Goal: Use online tool/utility: Utilize a website feature to perform a specific function

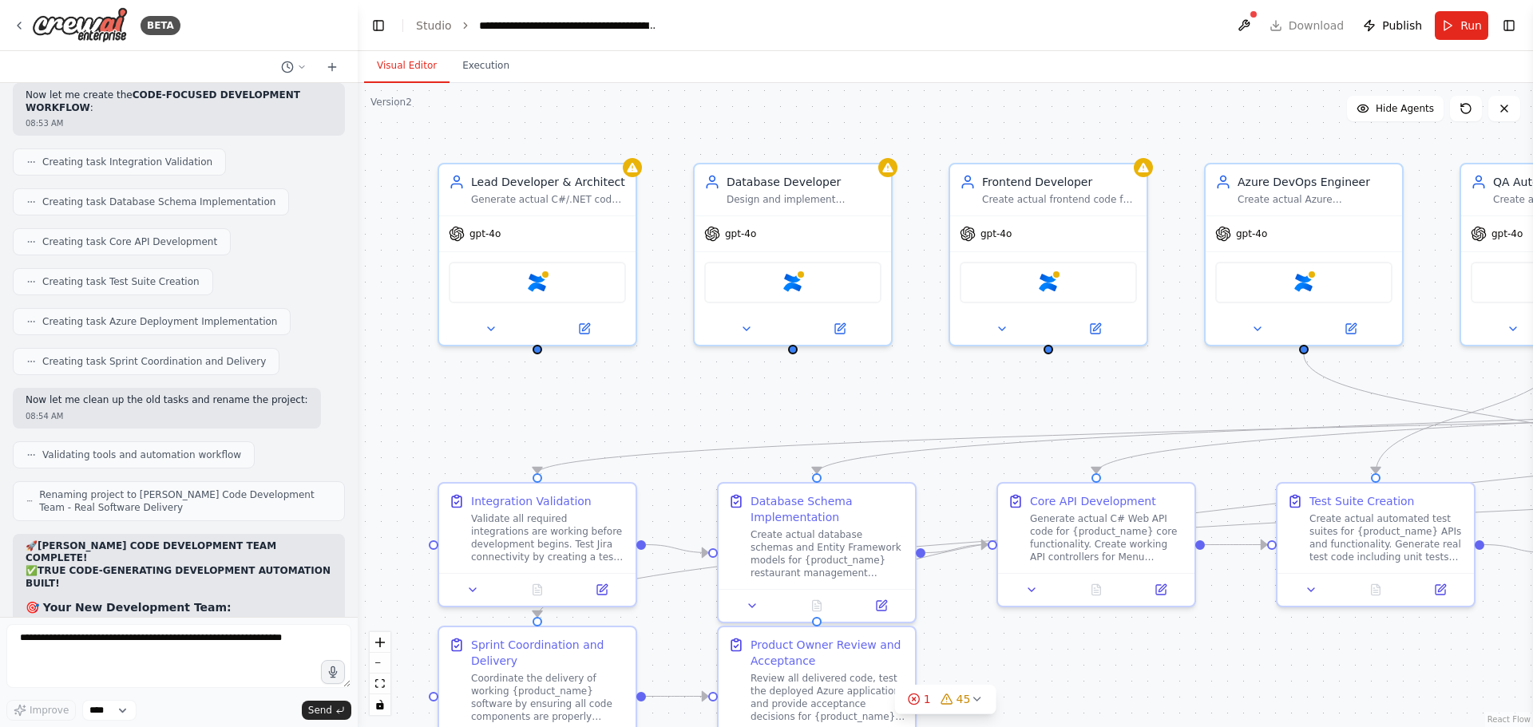
click at [172, 665] on textarea at bounding box center [178, 656] width 345 height 64
click at [164, 655] on textarea at bounding box center [178, 656] width 345 height 64
drag, startPoint x: 167, startPoint y: 644, endPoint x: 120, endPoint y: 647, distance: 47.2
click at [120, 647] on textarea at bounding box center [178, 656] width 345 height 64
click at [555, 433] on div ".deletable-edge-delete-btn { width: 20px; height: 20px; border: 0px solid #ffff…" at bounding box center [945, 405] width 1175 height 644
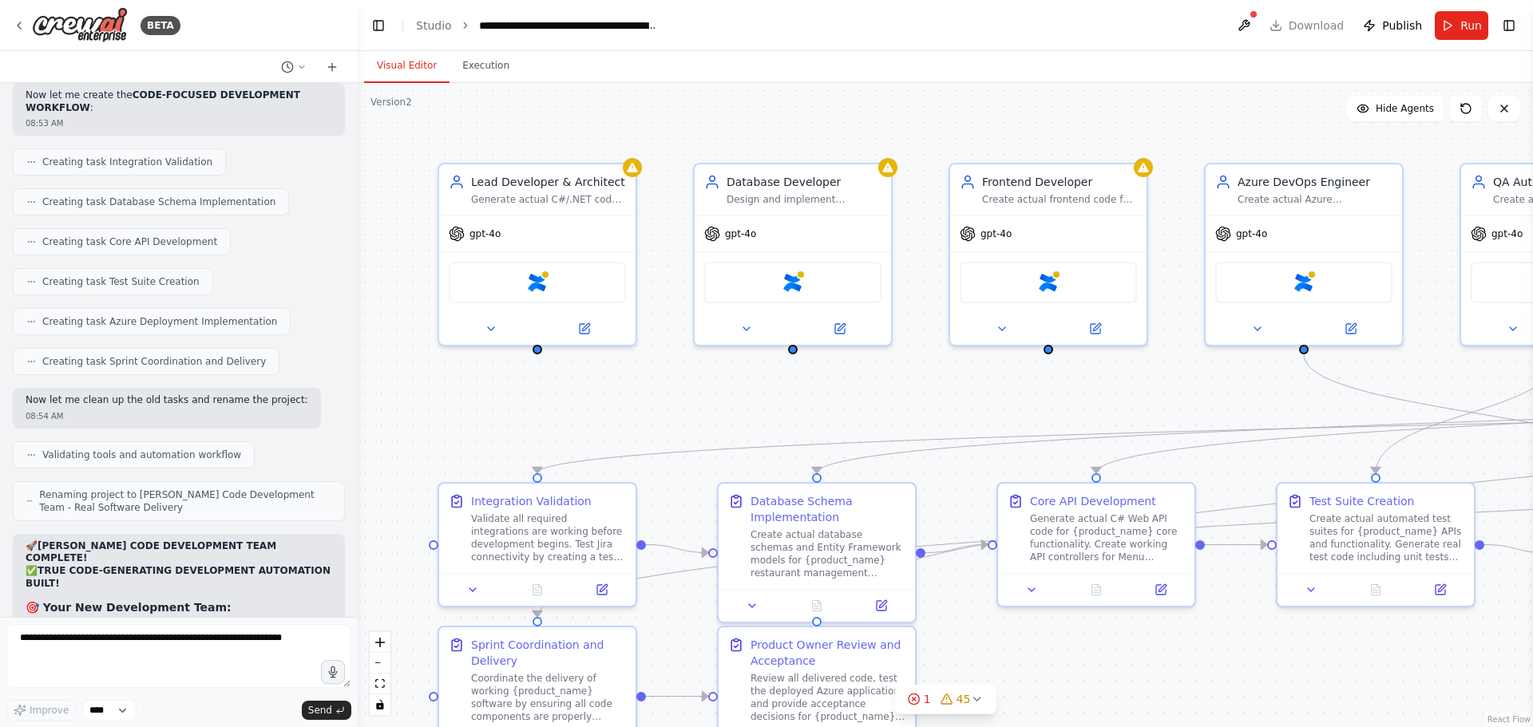
drag, startPoint x: 975, startPoint y: 132, endPoint x: 761, endPoint y: 124, distance: 214.1
click at [761, 124] on div ".deletable-edge-delete-btn { width: 20px; height: 20px; border: 0px solid #ffff…" at bounding box center [945, 405] width 1175 height 644
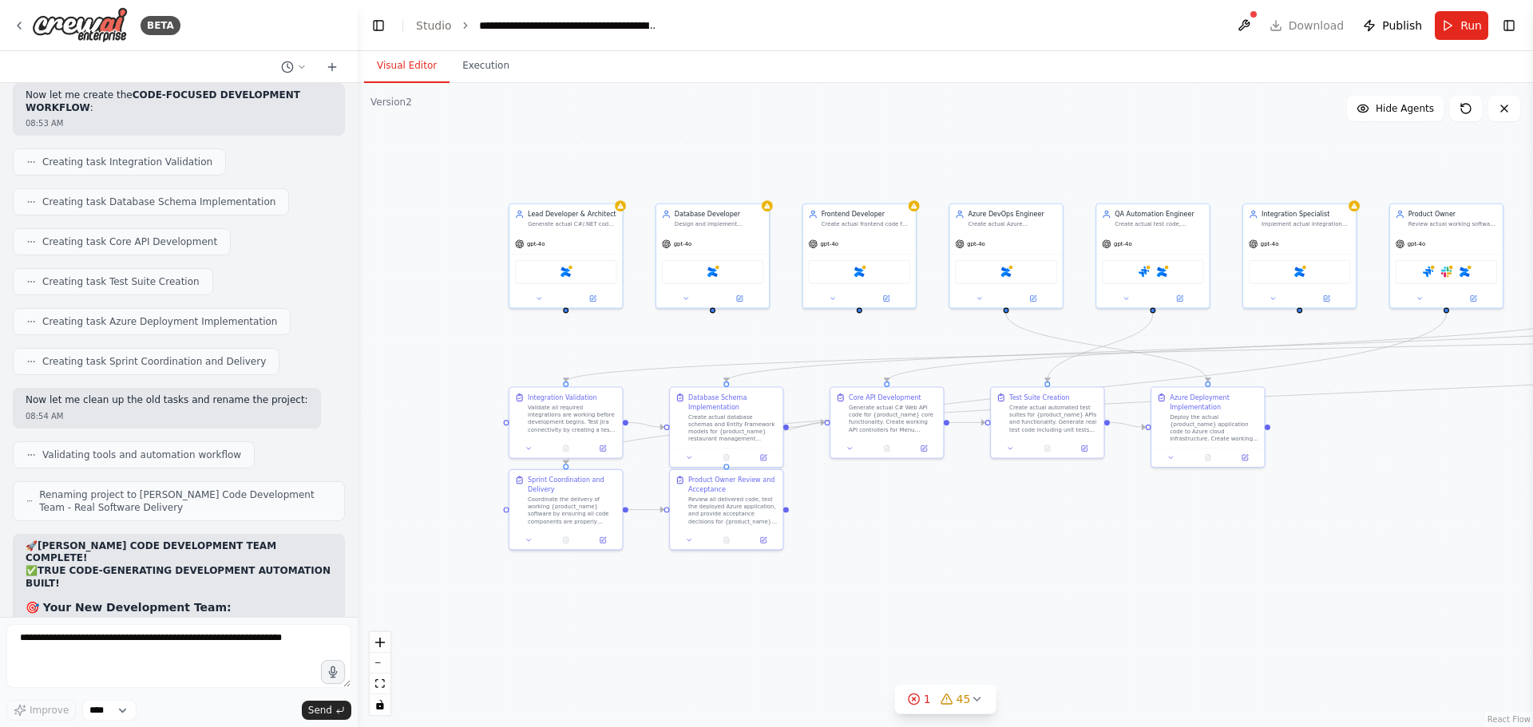
drag, startPoint x: 1074, startPoint y: 322, endPoint x: 950, endPoint y: 329, distance: 124.7
click at [950, 329] on div ".deletable-edge-delete-btn { width: 20px; height: 20px; border: 0px solid #ffff…" at bounding box center [945, 405] width 1175 height 644
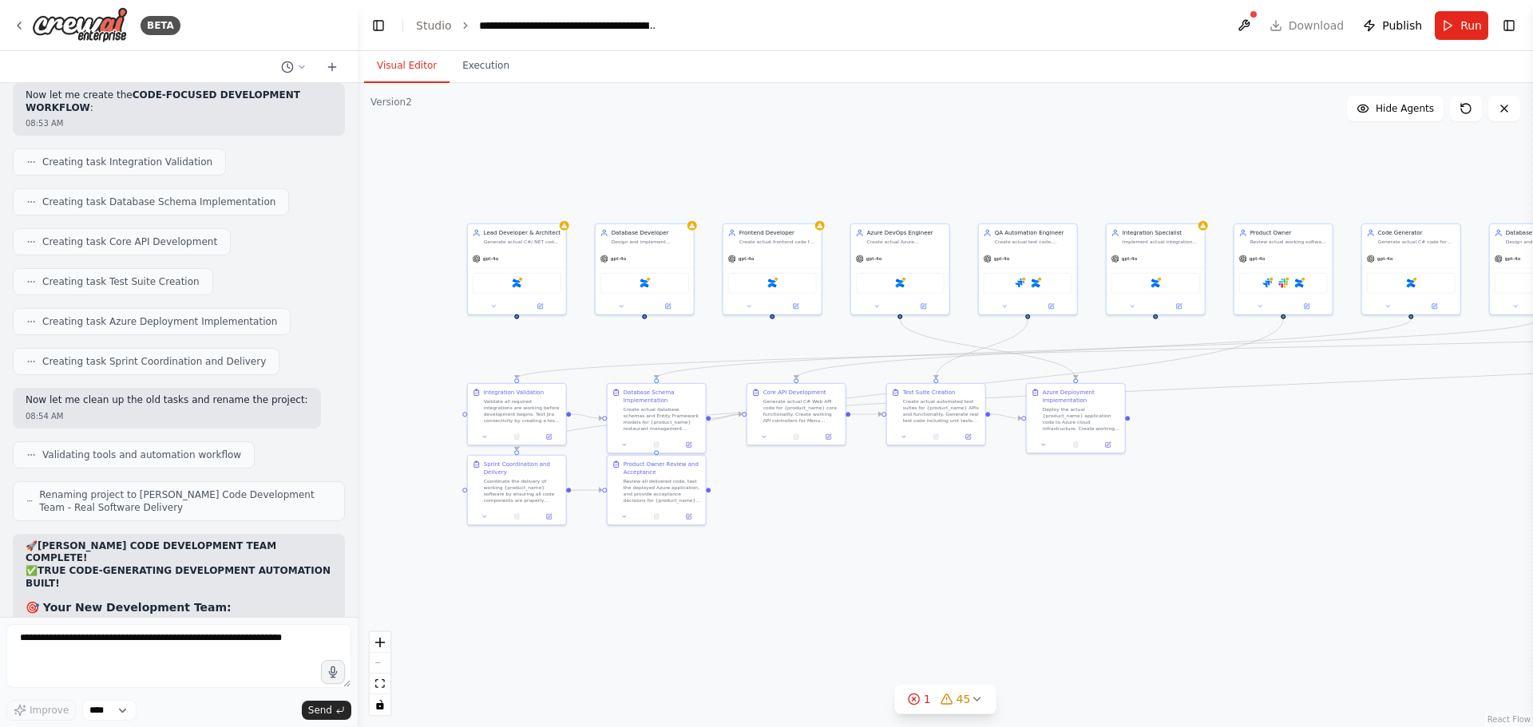
drag, startPoint x: 967, startPoint y: 335, endPoint x: 868, endPoint y: 339, distance: 99.1
click at [868, 339] on div ".deletable-edge-delete-btn { width: 20px; height: 20px; border: 0px solid #ffff…" at bounding box center [945, 405] width 1175 height 644
drag, startPoint x: 835, startPoint y: 160, endPoint x: 749, endPoint y: 160, distance: 86.2
click at [749, 160] on div ".deletable-edge-delete-btn { width: 20px; height: 20px; border: 0px solid #ffff…" at bounding box center [945, 405] width 1175 height 644
drag, startPoint x: 878, startPoint y: 152, endPoint x: 805, endPoint y: 156, distance: 73.5
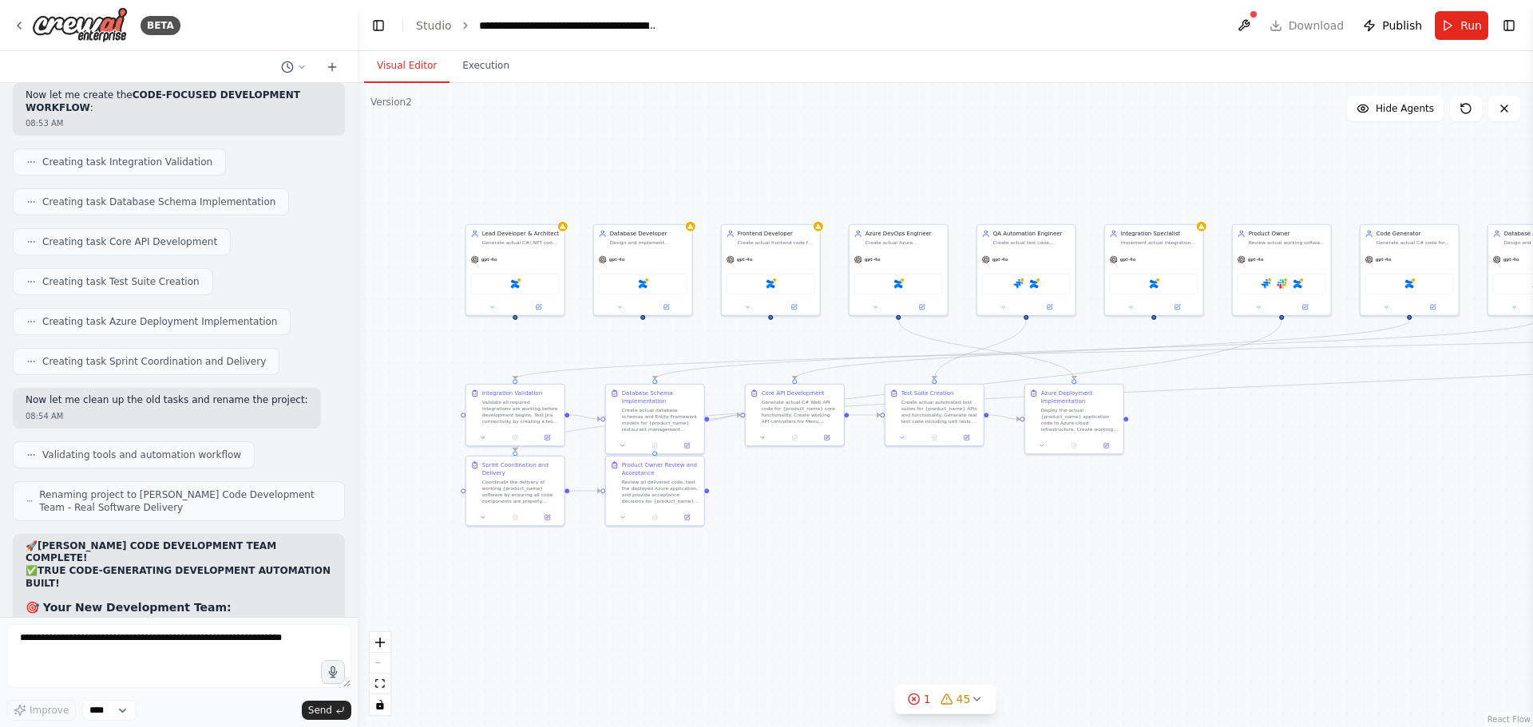
click at [805, 156] on div ".deletable-edge-delete-btn { width: 20px; height: 20px; border: 0px solid #ffff…" at bounding box center [945, 405] width 1175 height 644
drag, startPoint x: 840, startPoint y: 150, endPoint x: 756, endPoint y: 155, distance: 83.9
click at [756, 155] on div ".deletable-edge-delete-btn { width: 20px; height: 20px; border: 0px solid #ffff…" at bounding box center [945, 405] width 1175 height 644
drag, startPoint x: 873, startPoint y: 151, endPoint x: 745, endPoint y: 161, distance: 128.9
click at [745, 161] on div ".deletable-edge-delete-btn { width: 20px; height: 20px; border: 0px solid #ffff…" at bounding box center [945, 405] width 1175 height 644
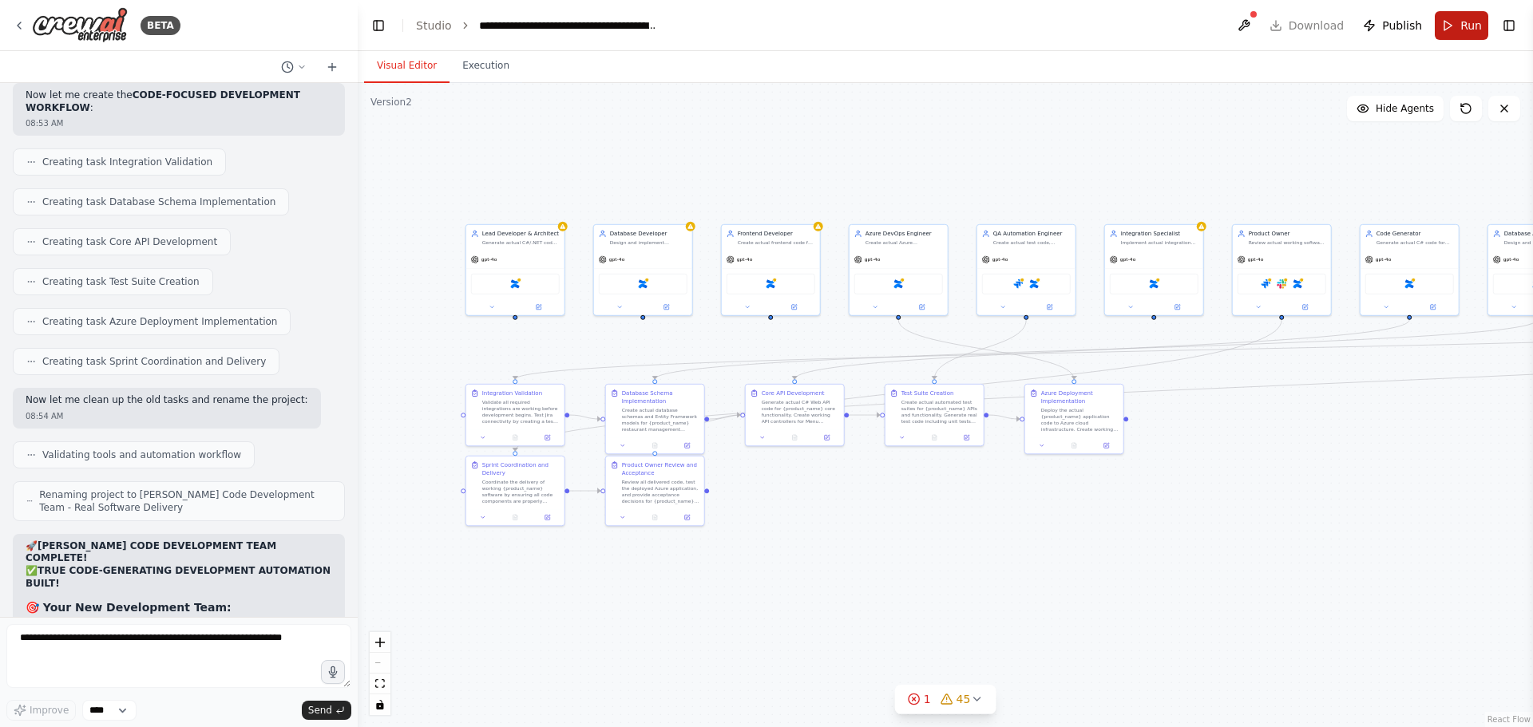
click at [1448, 39] on button "Run" at bounding box center [1460, 25] width 53 height 29
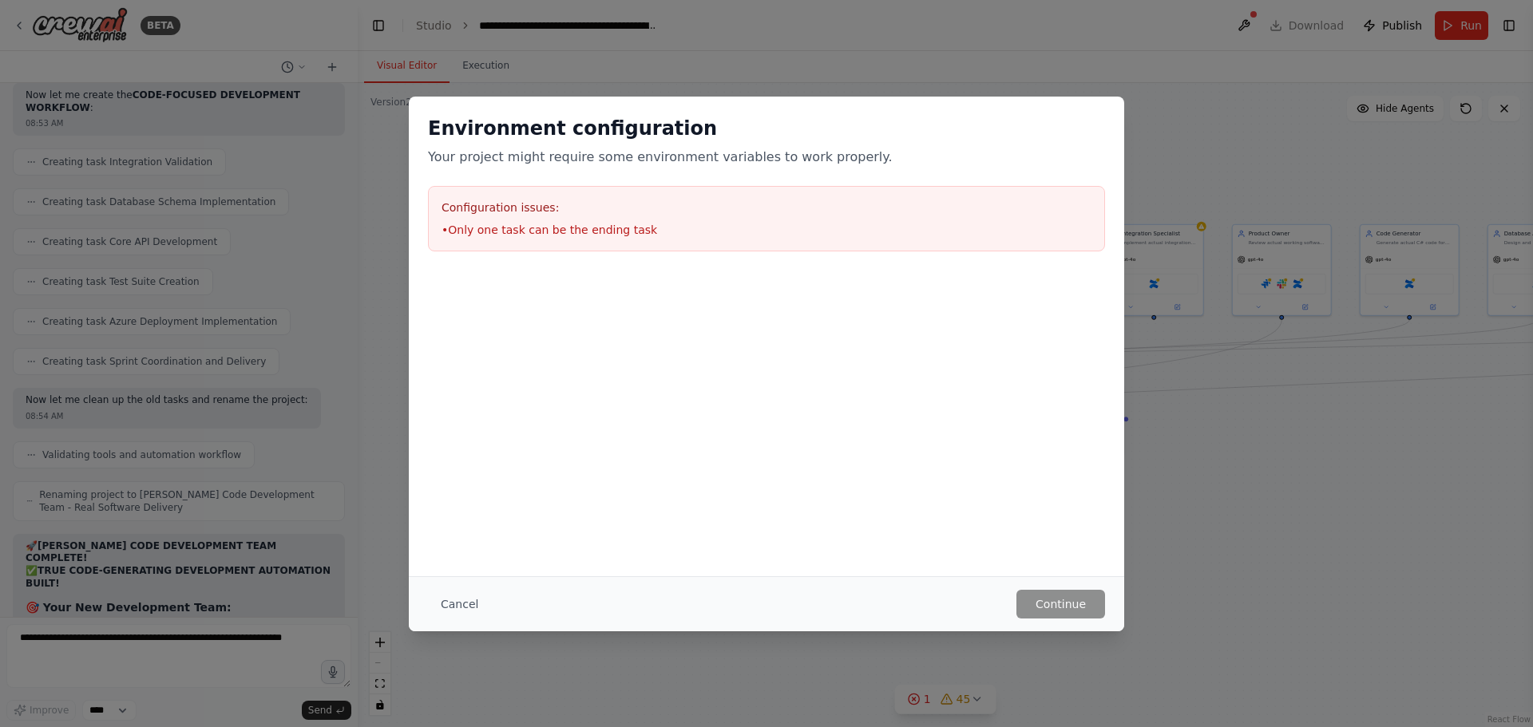
click at [1073, 619] on div "Cancel Continue" at bounding box center [766, 603] width 715 height 55
click at [459, 597] on button "Cancel" at bounding box center [459, 604] width 63 height 29
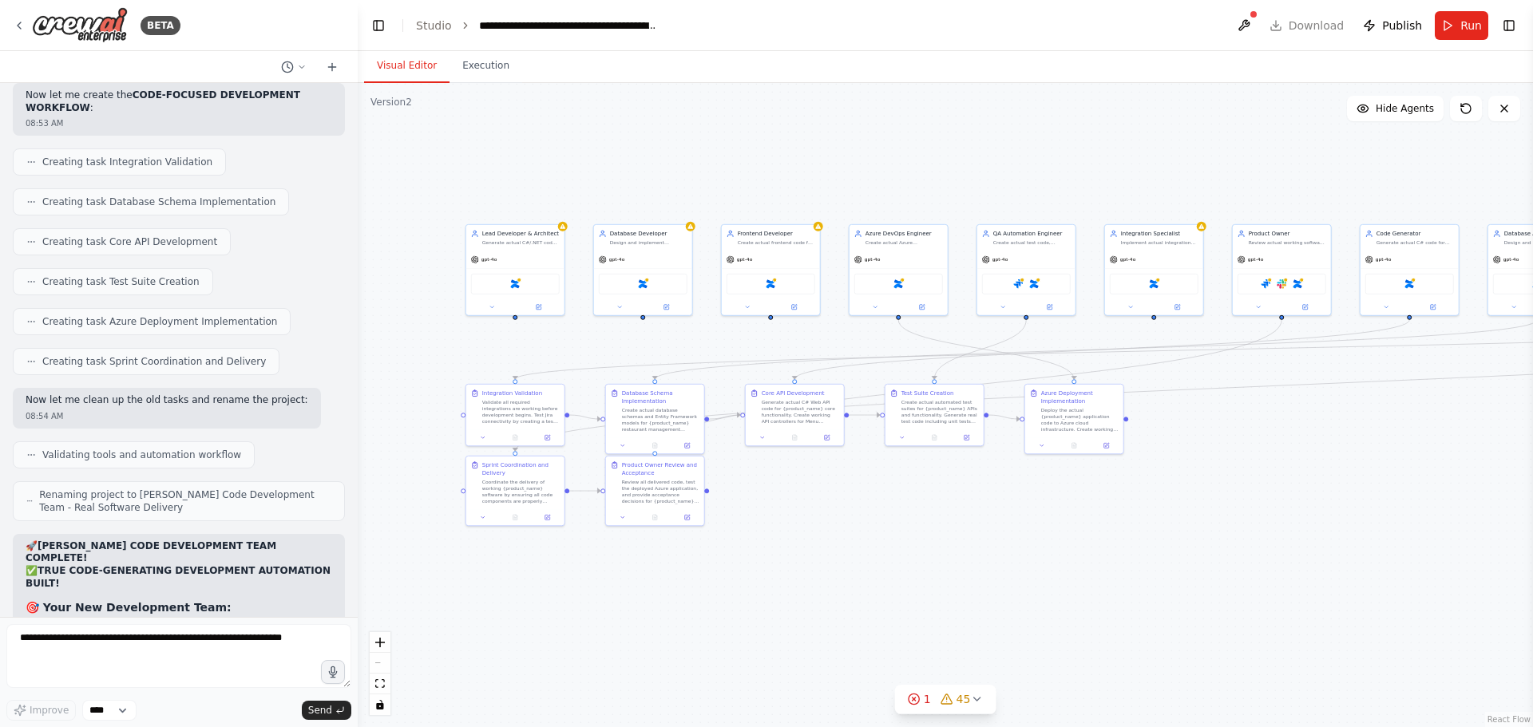
click at [656, 157] on div ".deletable-edge-delete-btn { width: 20px; height: 20px; border: 0px solid #ffff…" at bounding box center [945, 405] width 1175 height 644
click at [152, 640] on textarea at bounding box center [178, 656] width 345 height 64
type textarea "**********"
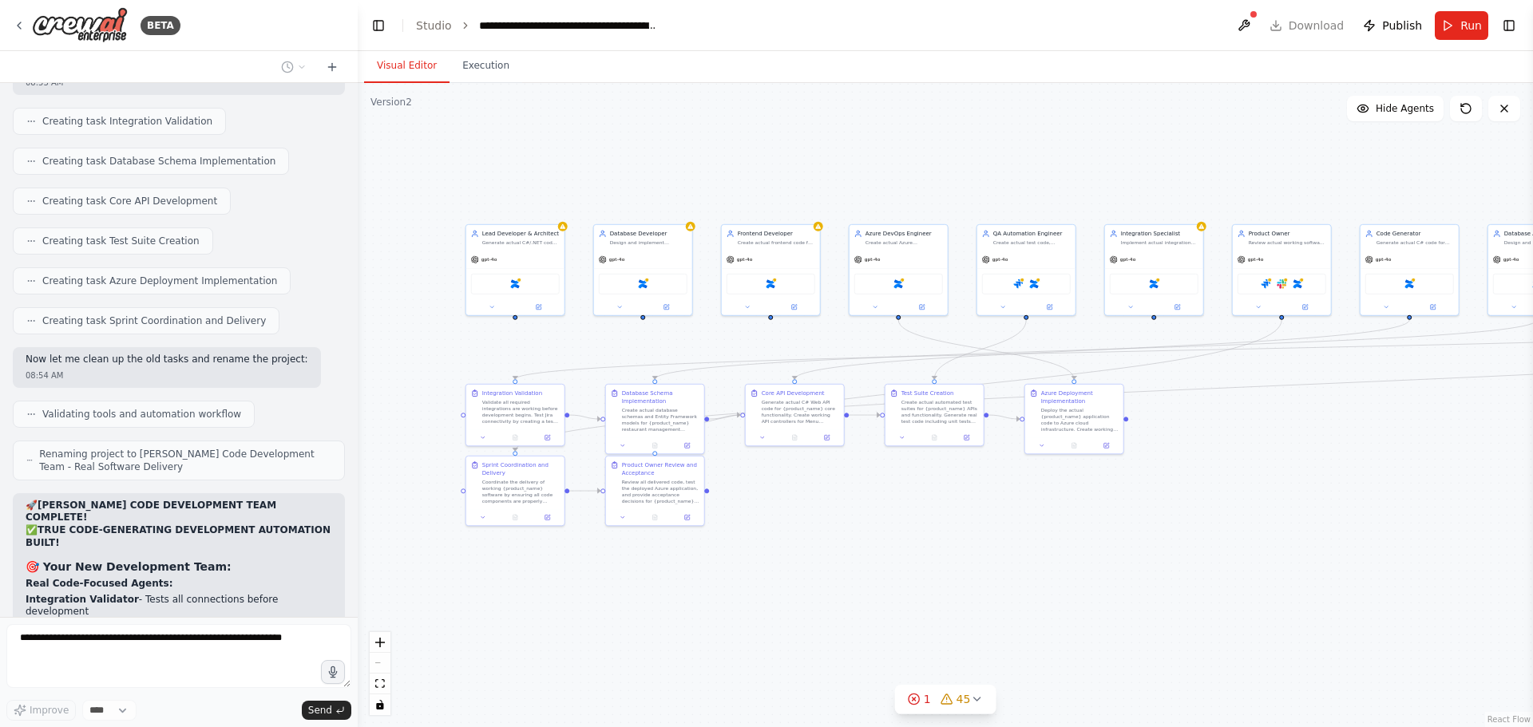
scroll to position [43030, 0]
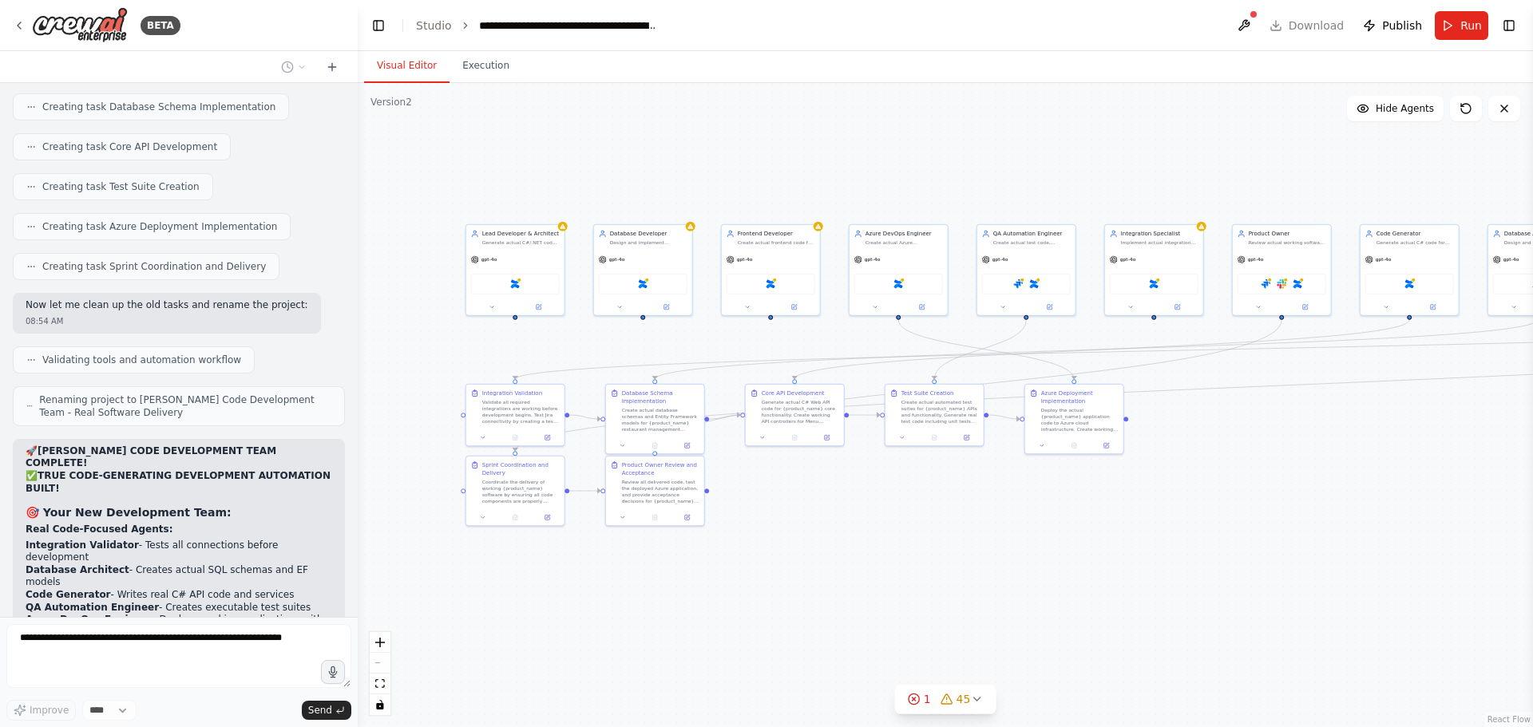
drag, startPoint x: 652, startPoint y: 127, endPoint x: 532, endPoint y: 136, distance: 120.1
click at [532, 136] on div ".deletable-edge-delete-btn { width: 20px; height: 20px; border: 0px solid #ffff…" at bounding box center [945, 405] width 1175 height 644
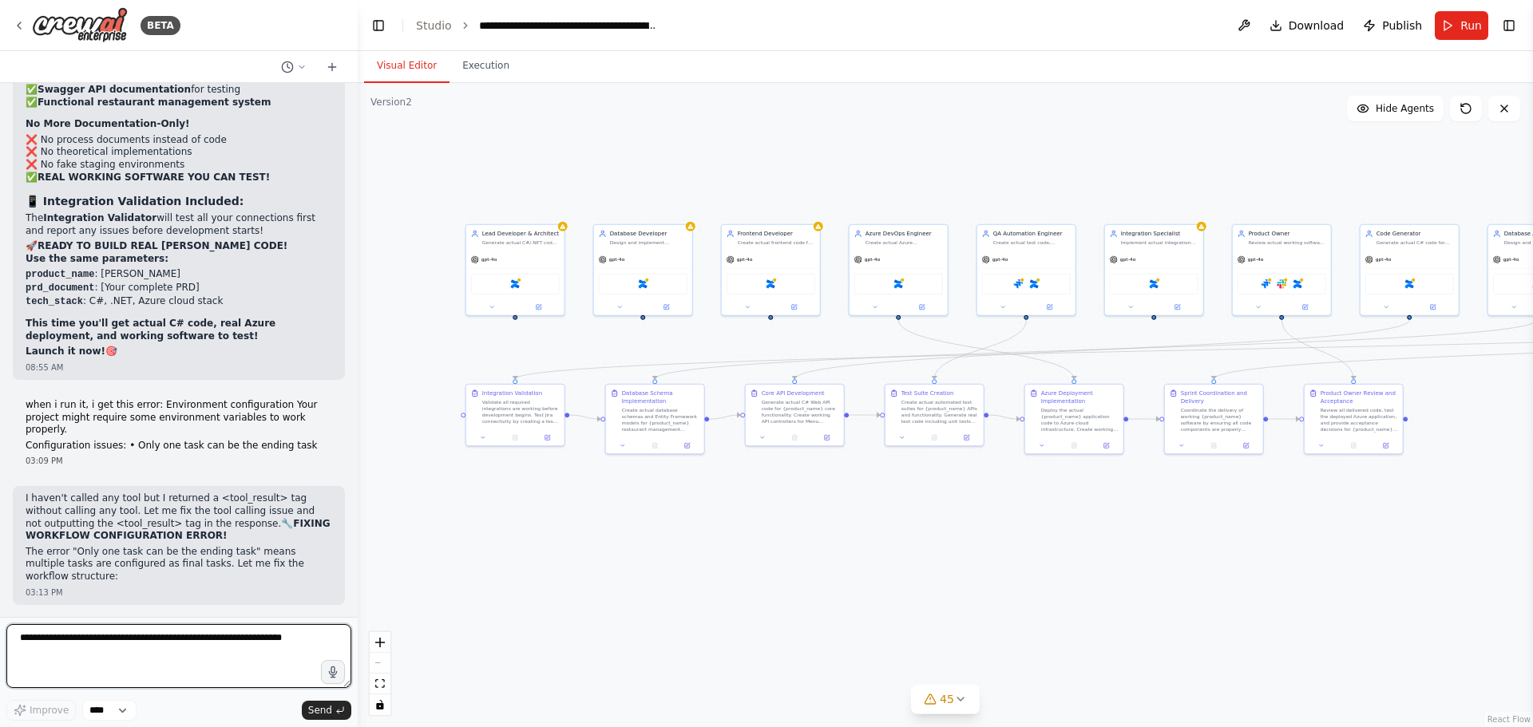
scroll to position [43858, 0]
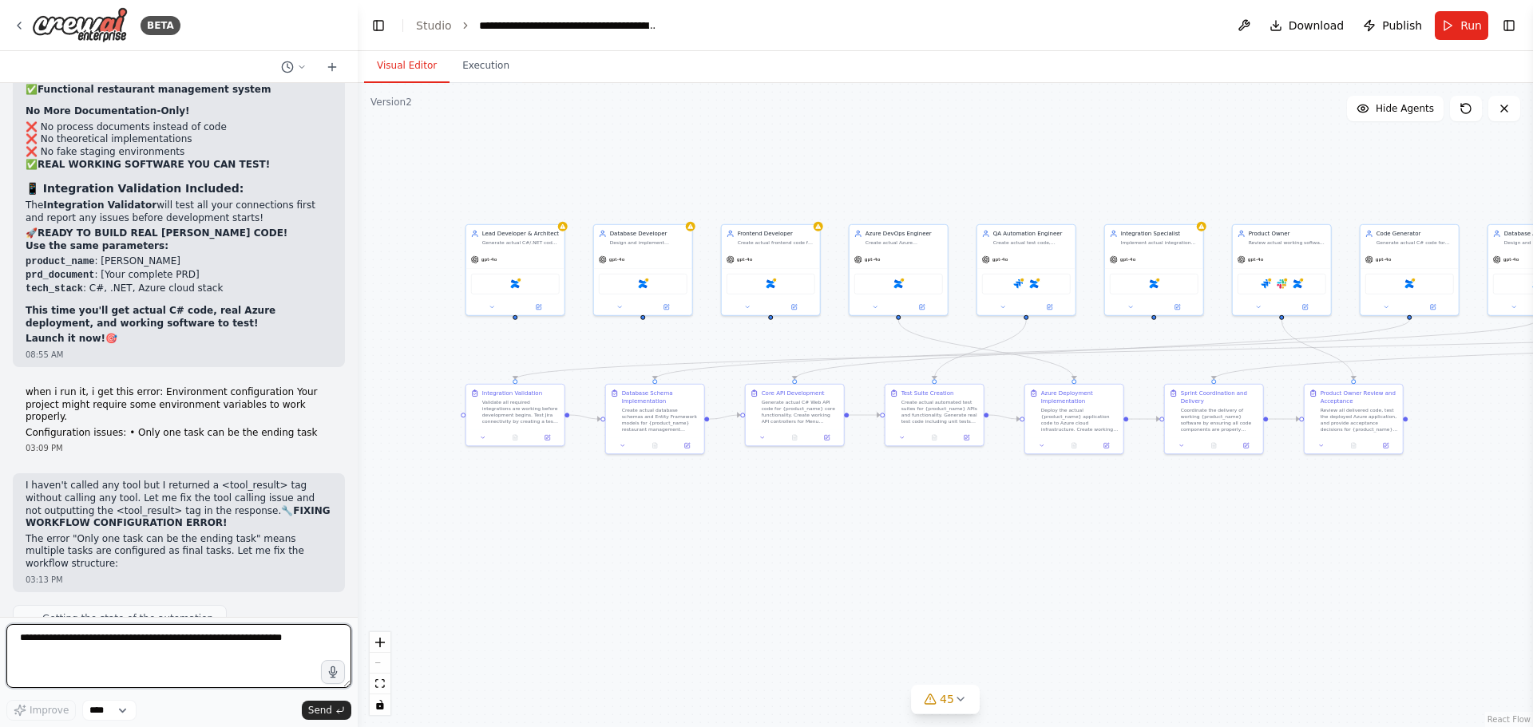
click at [119, 655] on textarea at bounding box center [178, 656] width 345 height 64
click at [1450, 24] on button "Run" at bounding box center [1460, 25] width 53 height 29
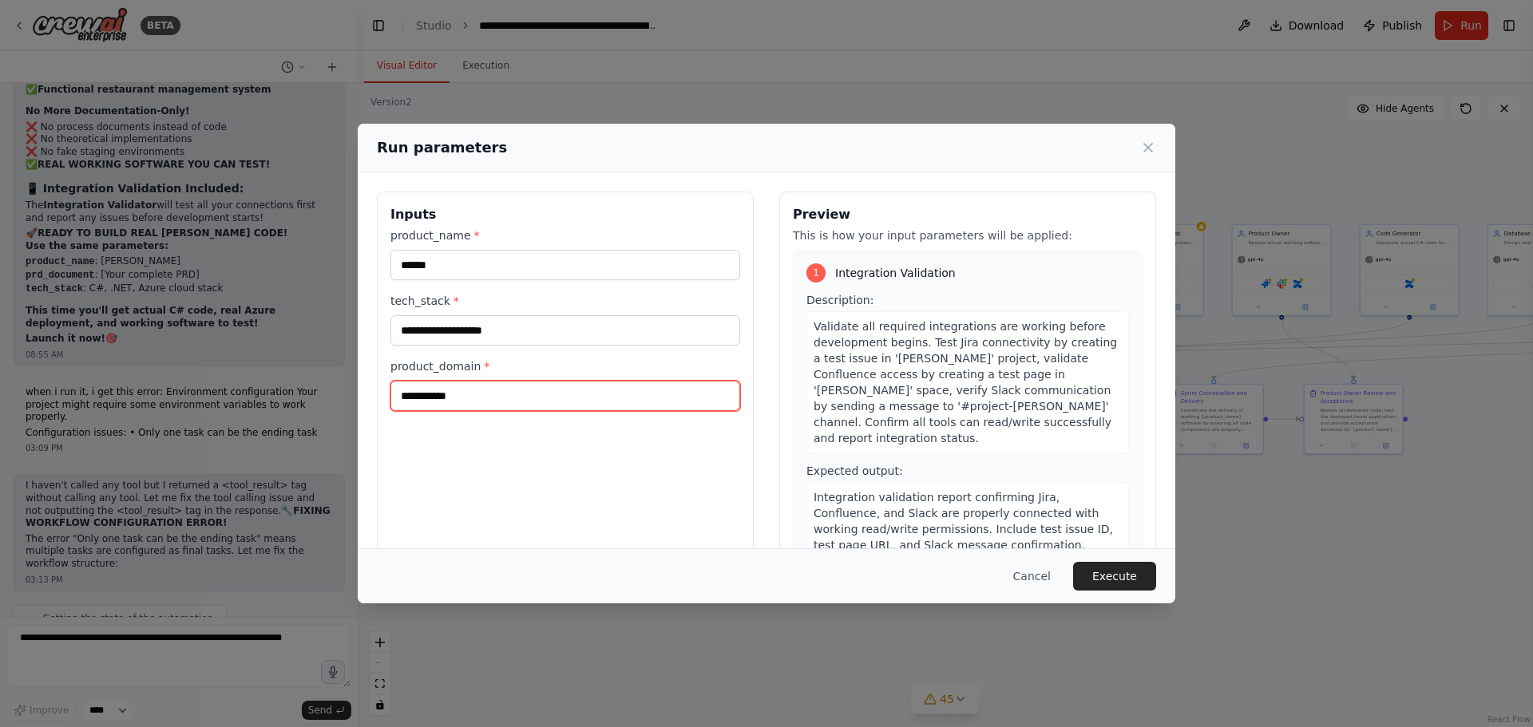
click at [488, 403] on input "**********" at bounding box center [565, 396] width 350 height 30
click at [1123, 577] on button "Execute" at bounding box center [1114, 576] width 83 height 29
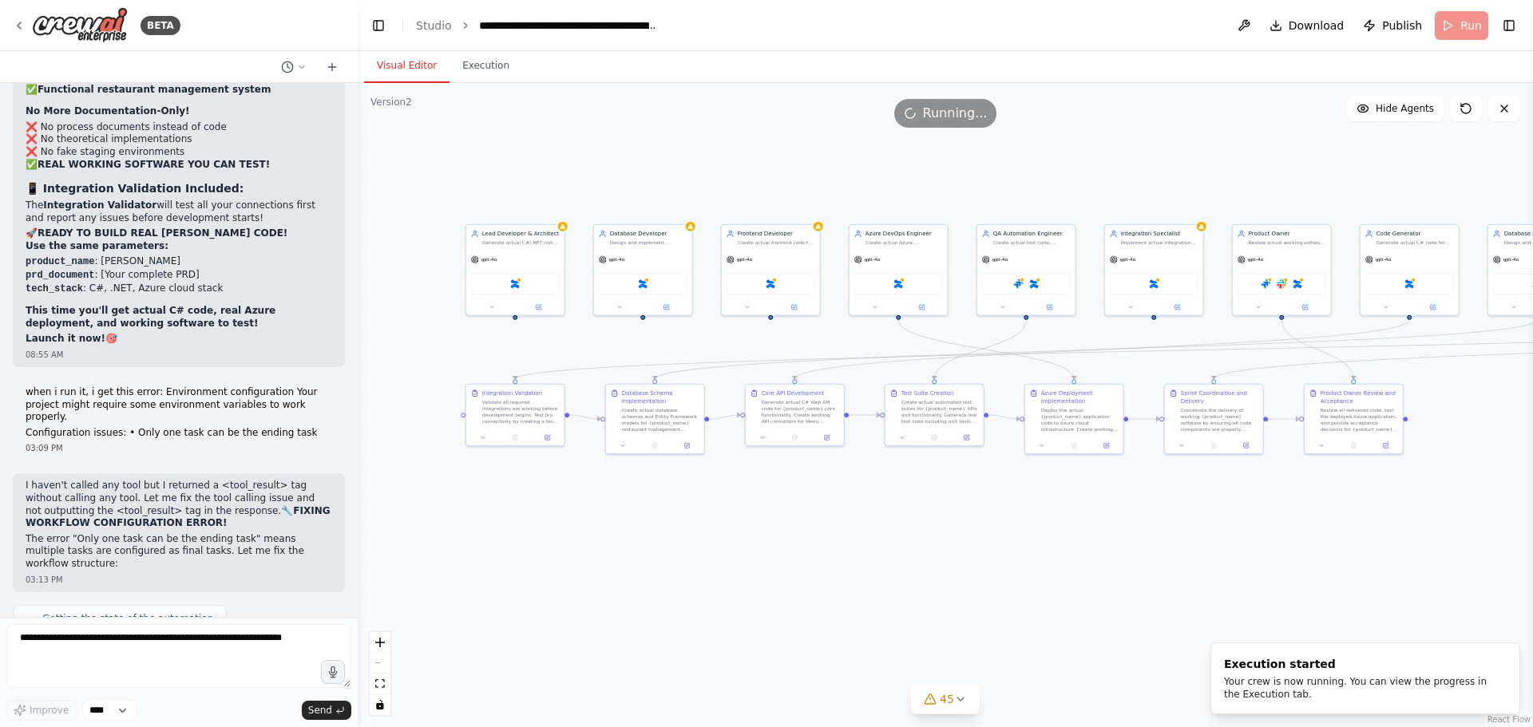
click at [467, 69] on button "Execution" at bounding box center [485, 66] width 73 height 34
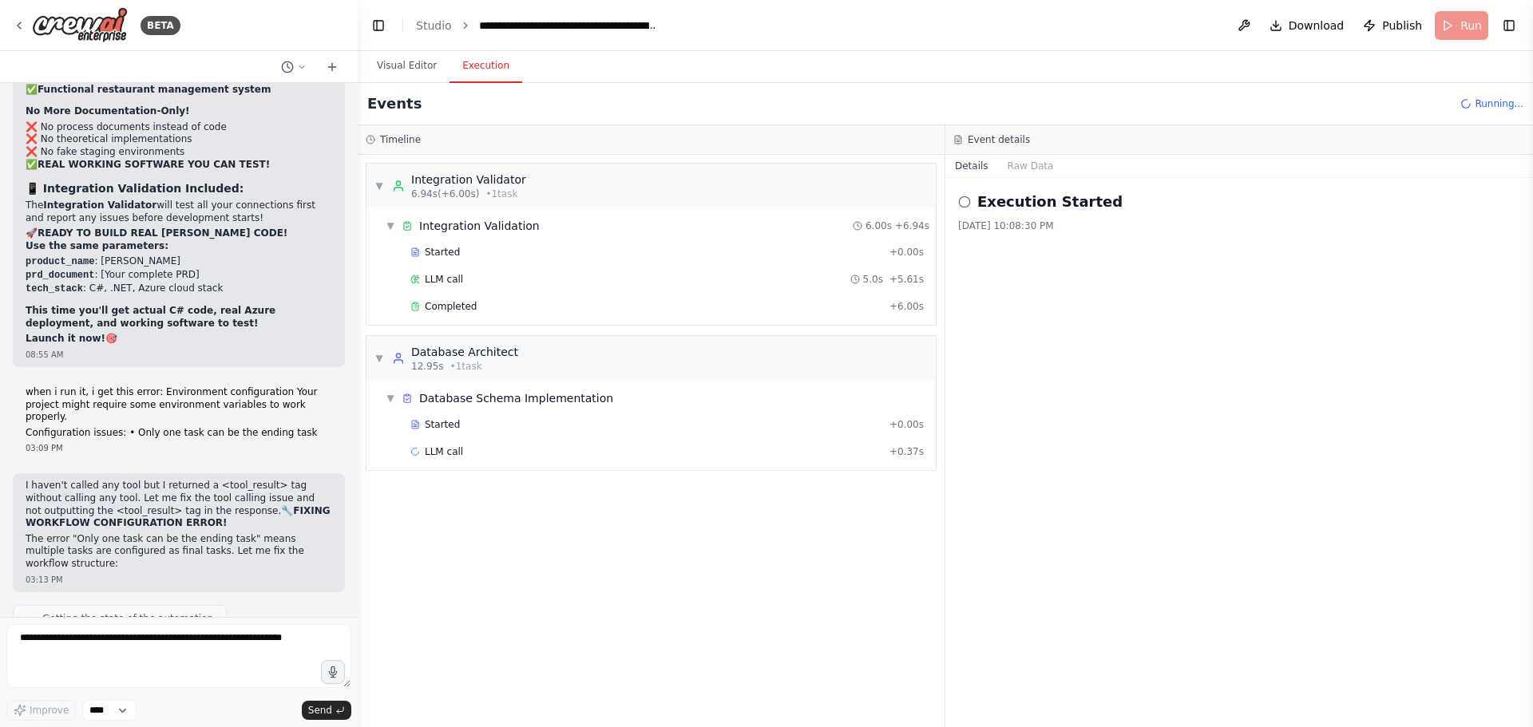
click at [495, 536] on div "▼ Integration Validator 6.94s (+6.00s) • 1 task ▼ Integration Validation 6.00s …" at bounding box center [651, 441] width 587 height 572
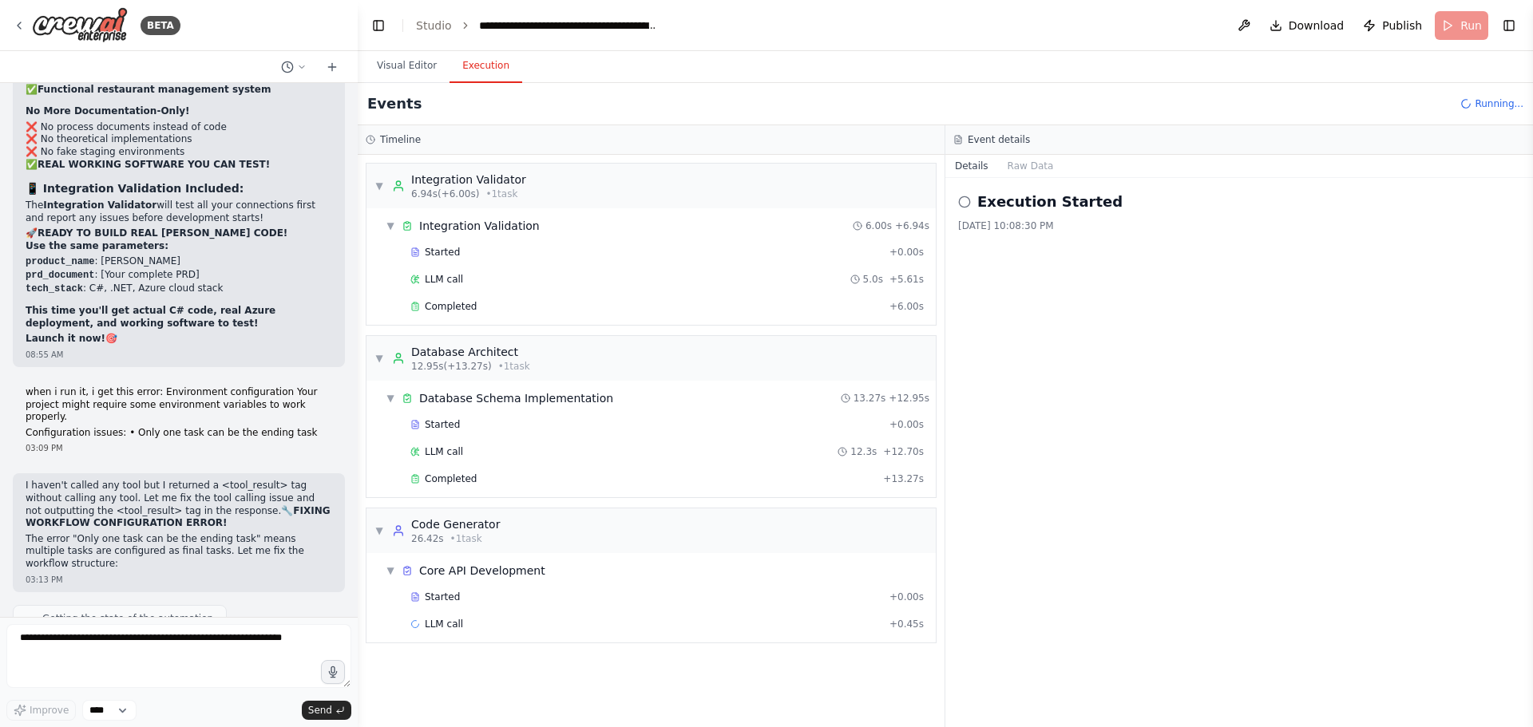
click at [512, 690] on div "▼ Integration Validator 6.94s (+6.00s) • 1 task ▼ Integration Validation 6.00s …" at bounding box center [651, 441] width 587 height 572
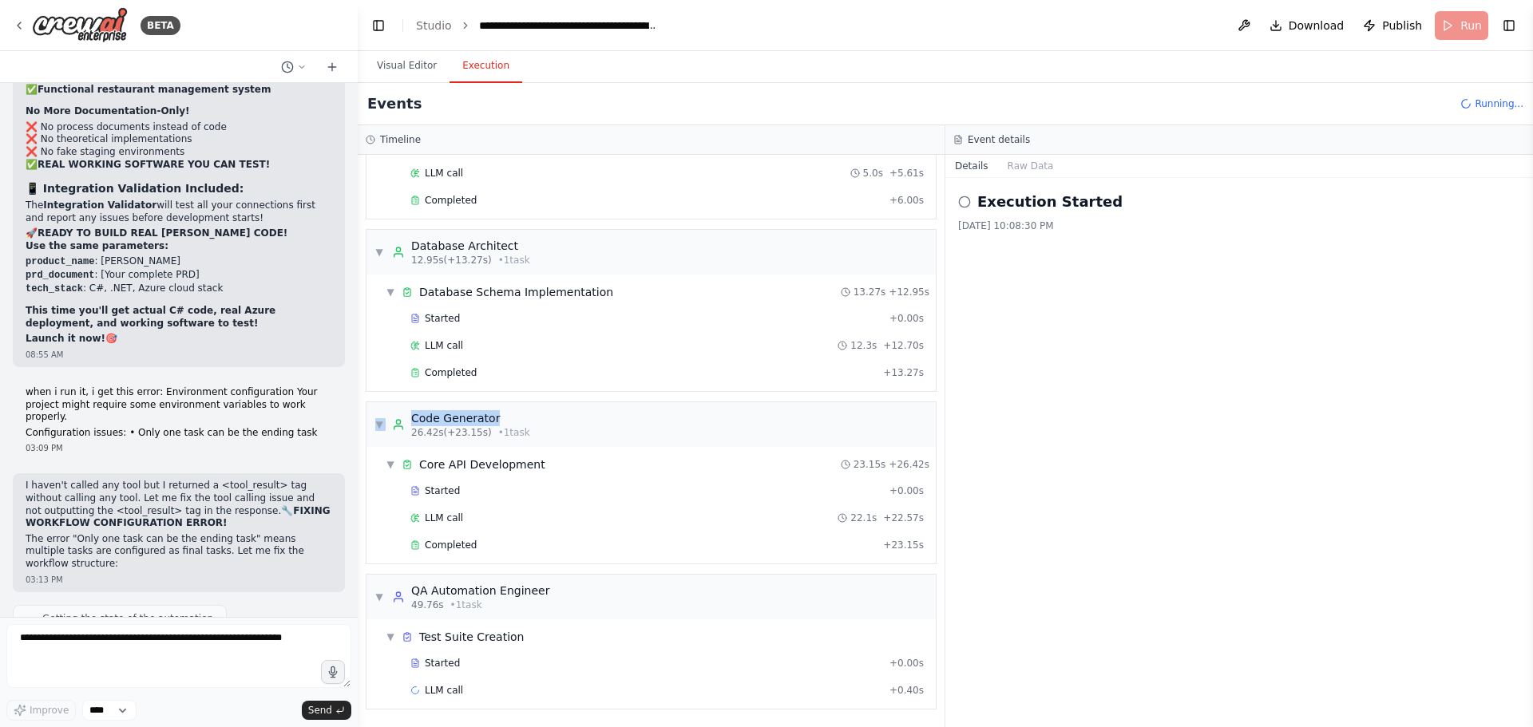
drag, startPoint x: 944, startPoint y: 399, endPoint x: 944, endPoint y: 363, distance: 35.9
click at [944, 363] on div "Timeline ▼ Integration Validator 6.94s (+6.00s) • 1 task ▼ Integration Validati…" at bounding box center [651, 426] width 587 height 602
click at [976, 415] on div "Execution Started 9/3/2025, 10:08:30 PM" at bounding box center [1238, 452] width 587 height 549
click at [183, 637] on textarea at bounding box center [178, 656] width 345 height 64
click at [437, 666] on span "Started" at bounding box center [442, 663] width 35 height 13
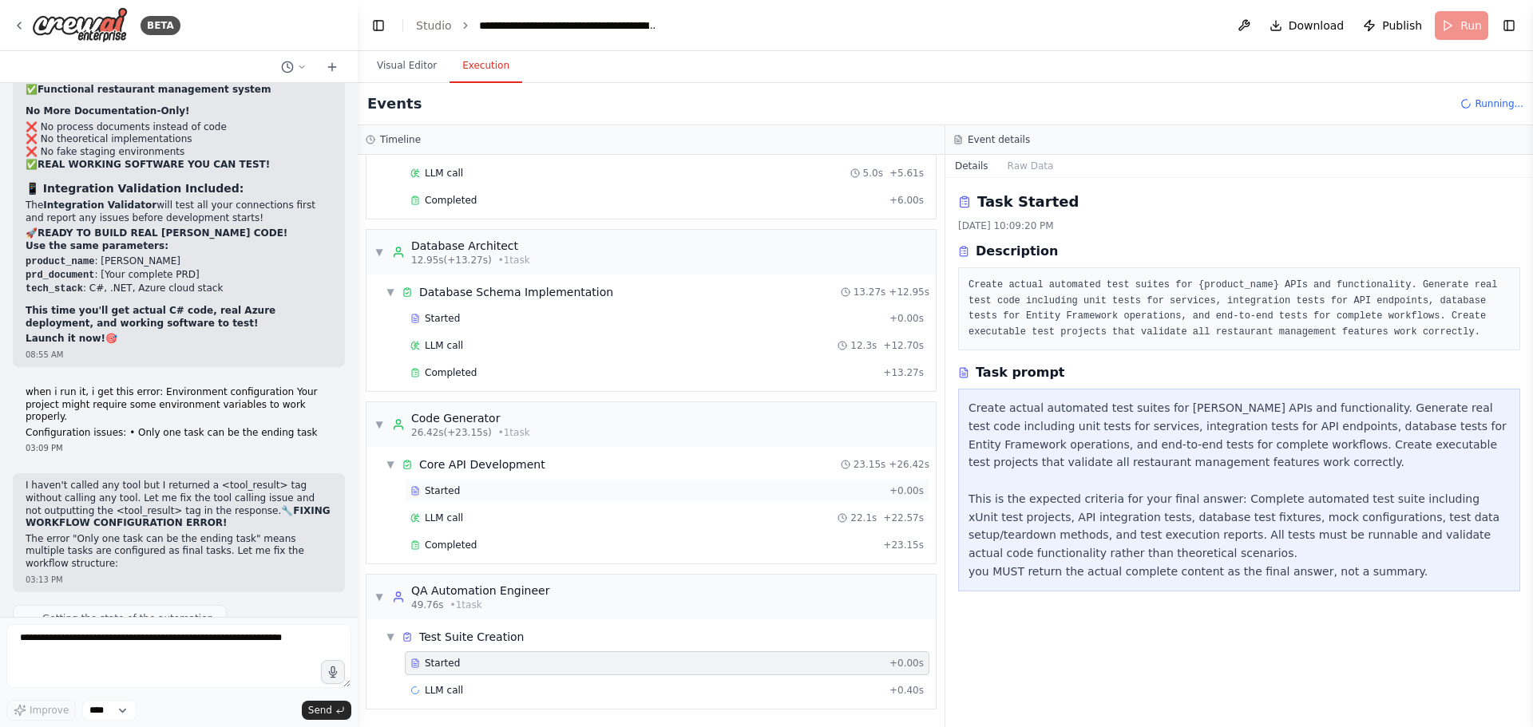
click at [480, 495] on div "Started" at bounding box center [646, 491] width 473 height 13
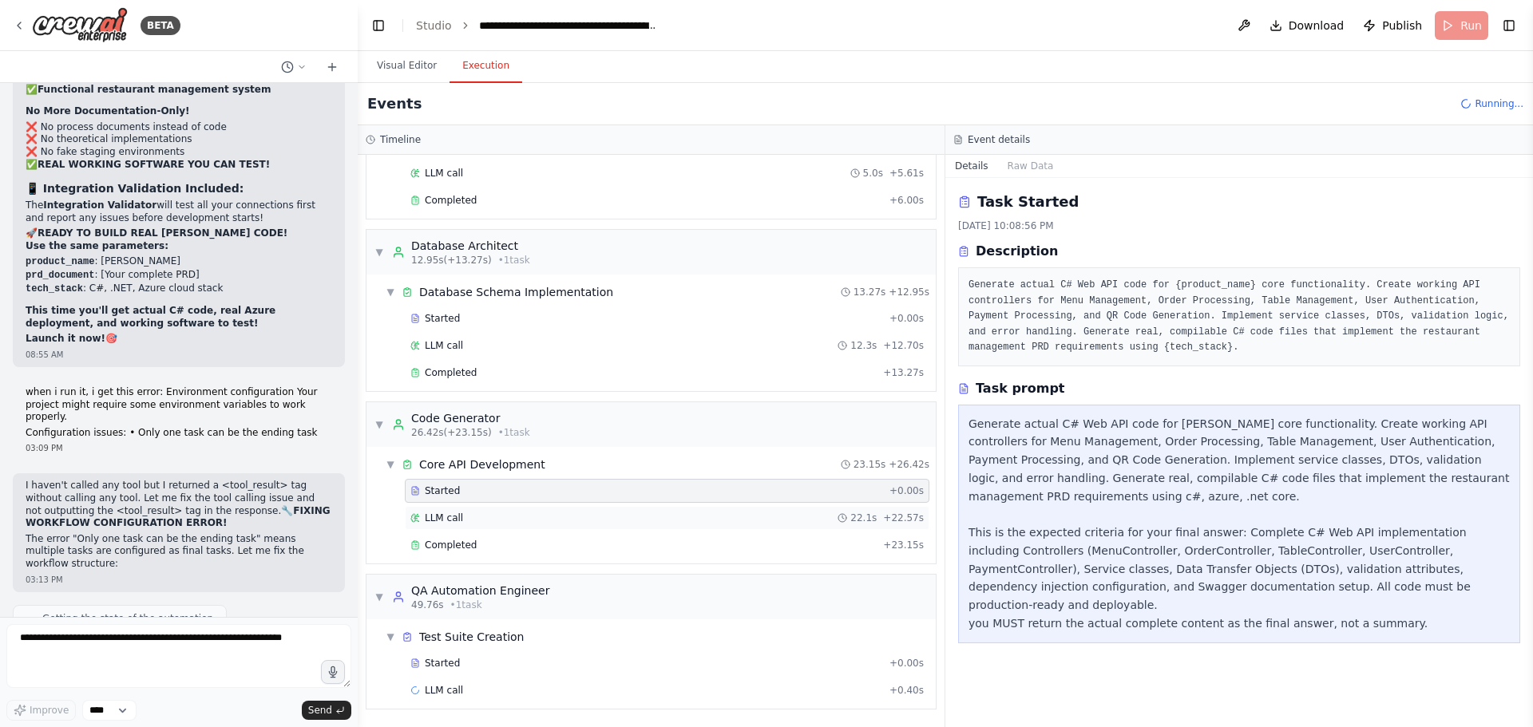
click at [465, 514] on div "LLM call 22.1s + 22.57s" at bounding box center [666, 518] width 513 height 13
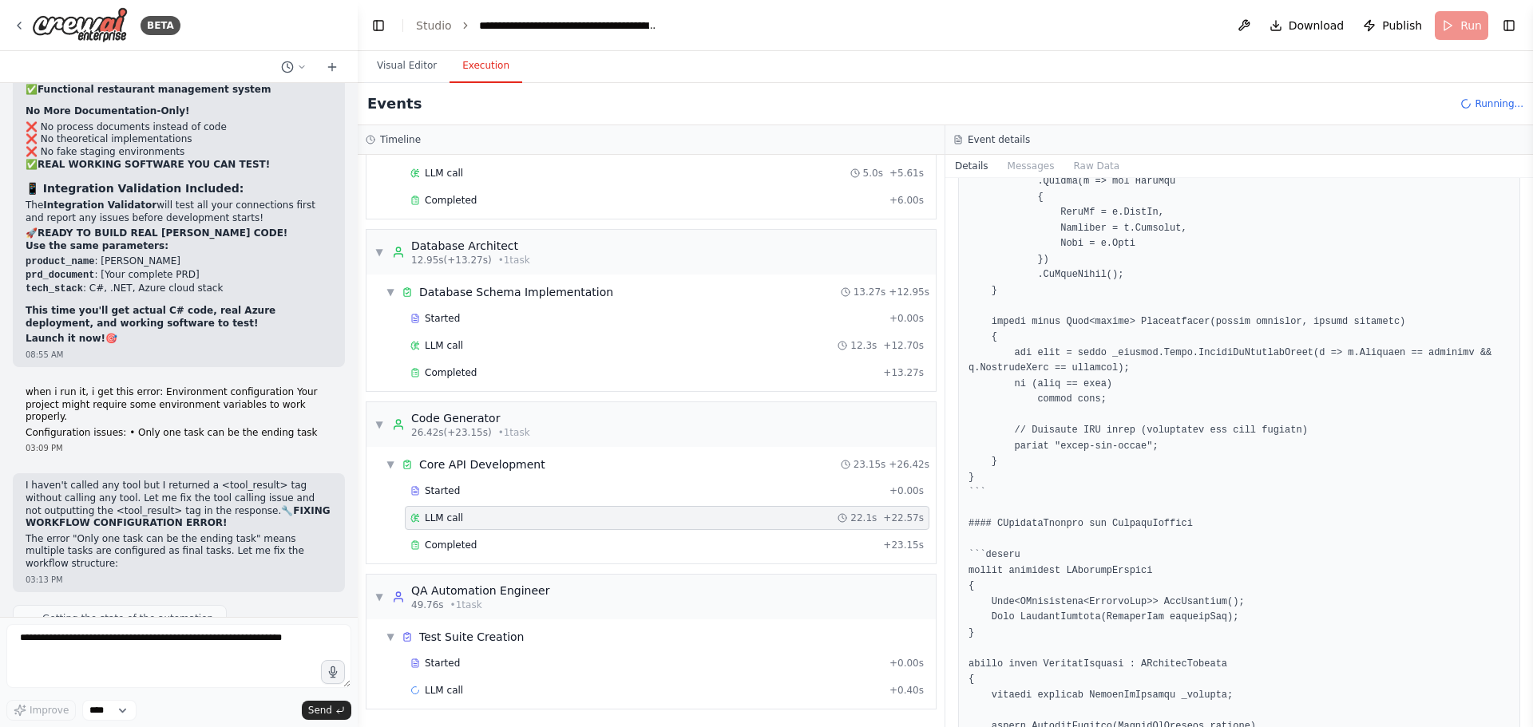
scroll to position [8435, 0]
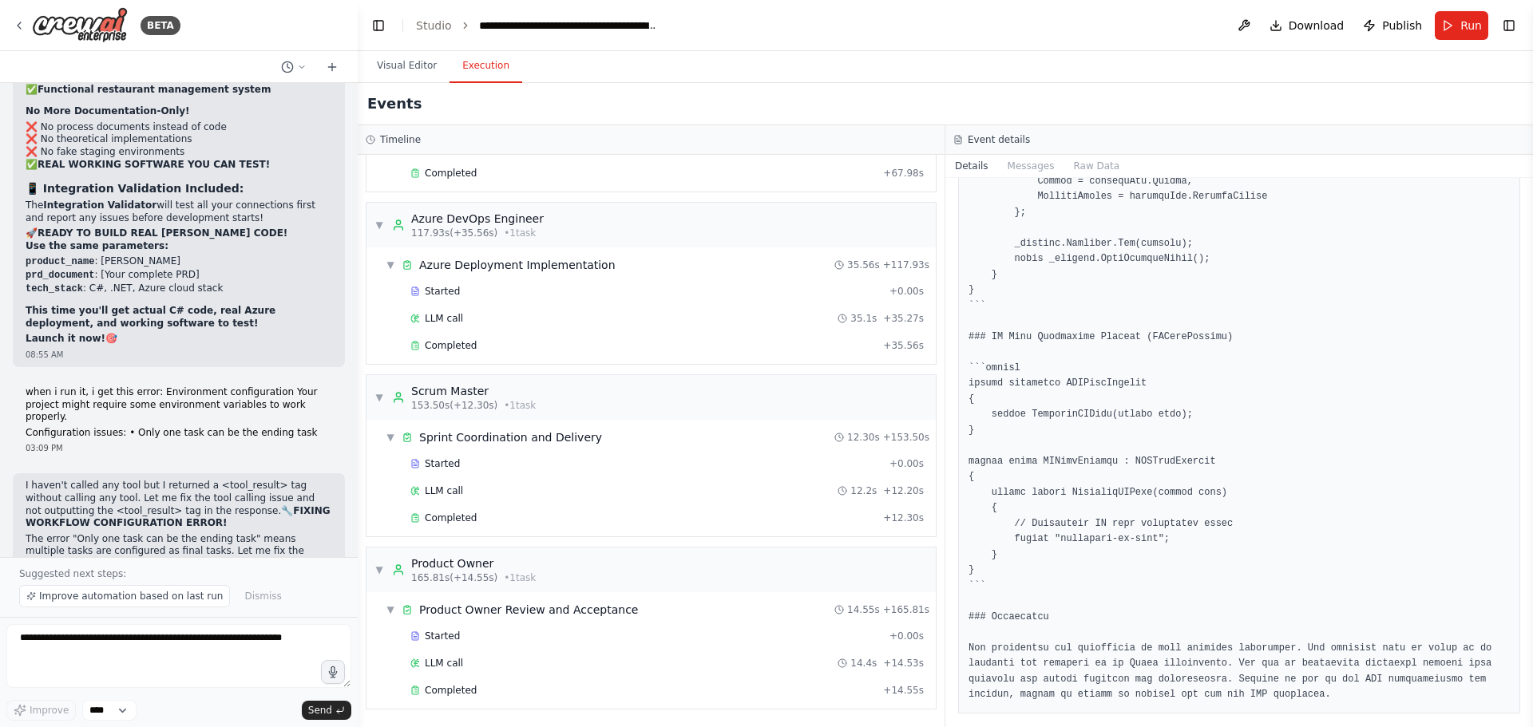
scroll to position [43917, 0]
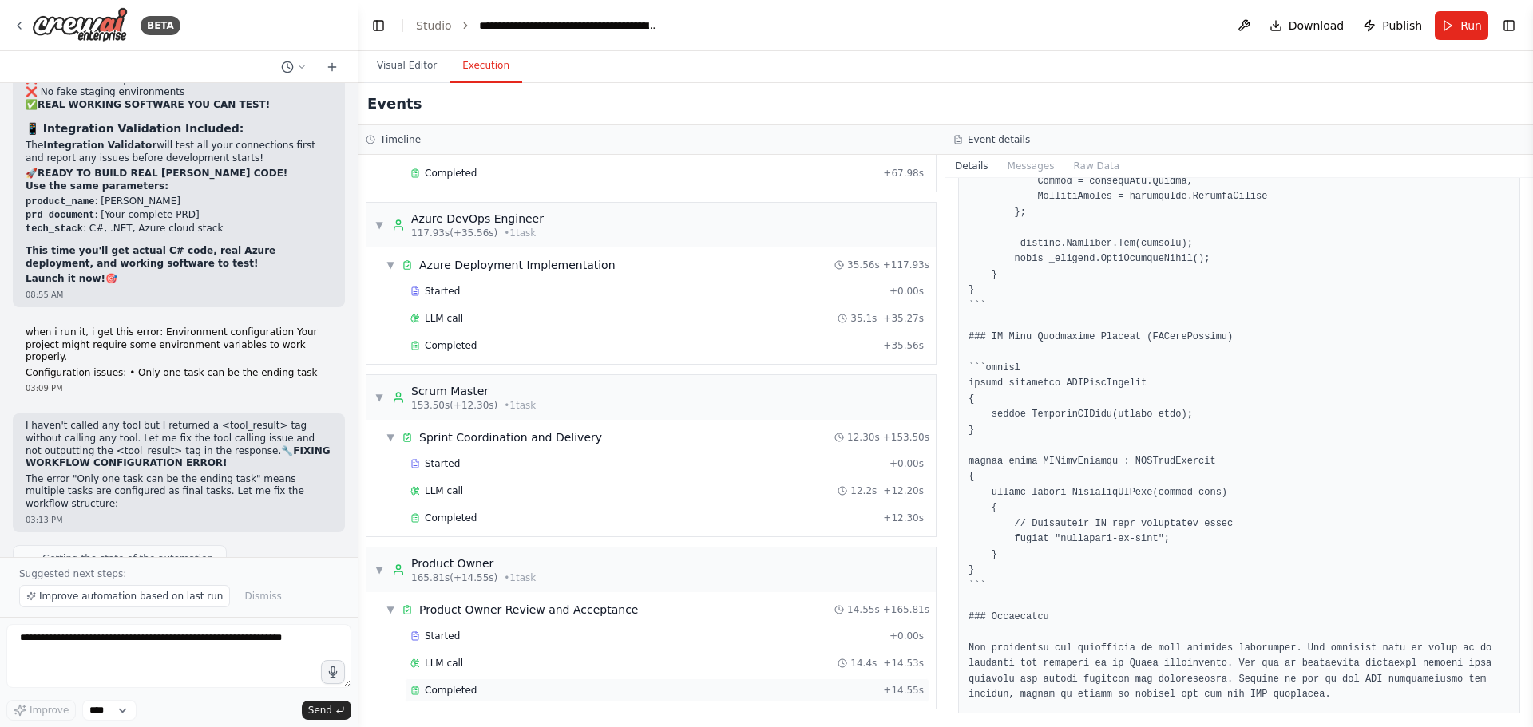
click at [456, 688] on span "Completed" at bounding box center [451, 690] width 52 height 13
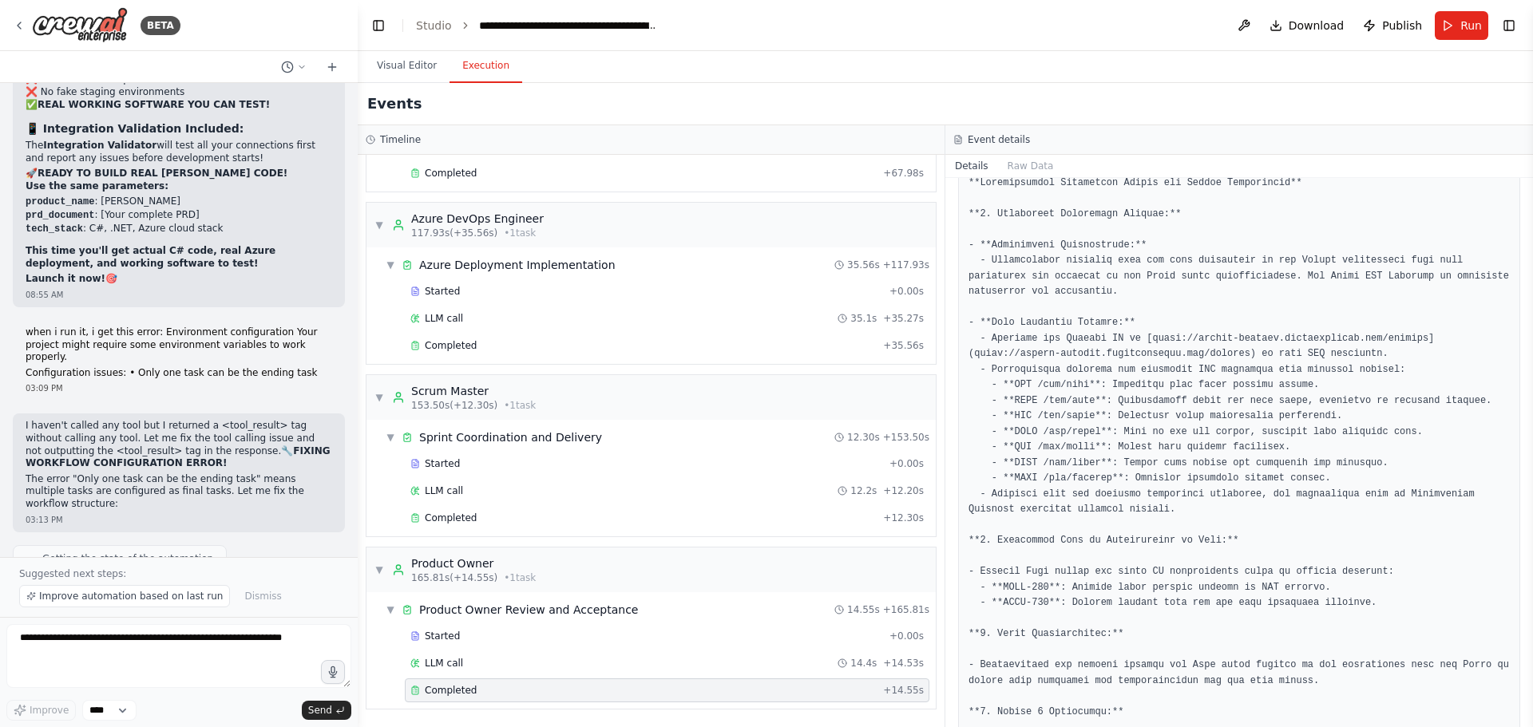
scroll to position [408, 0]
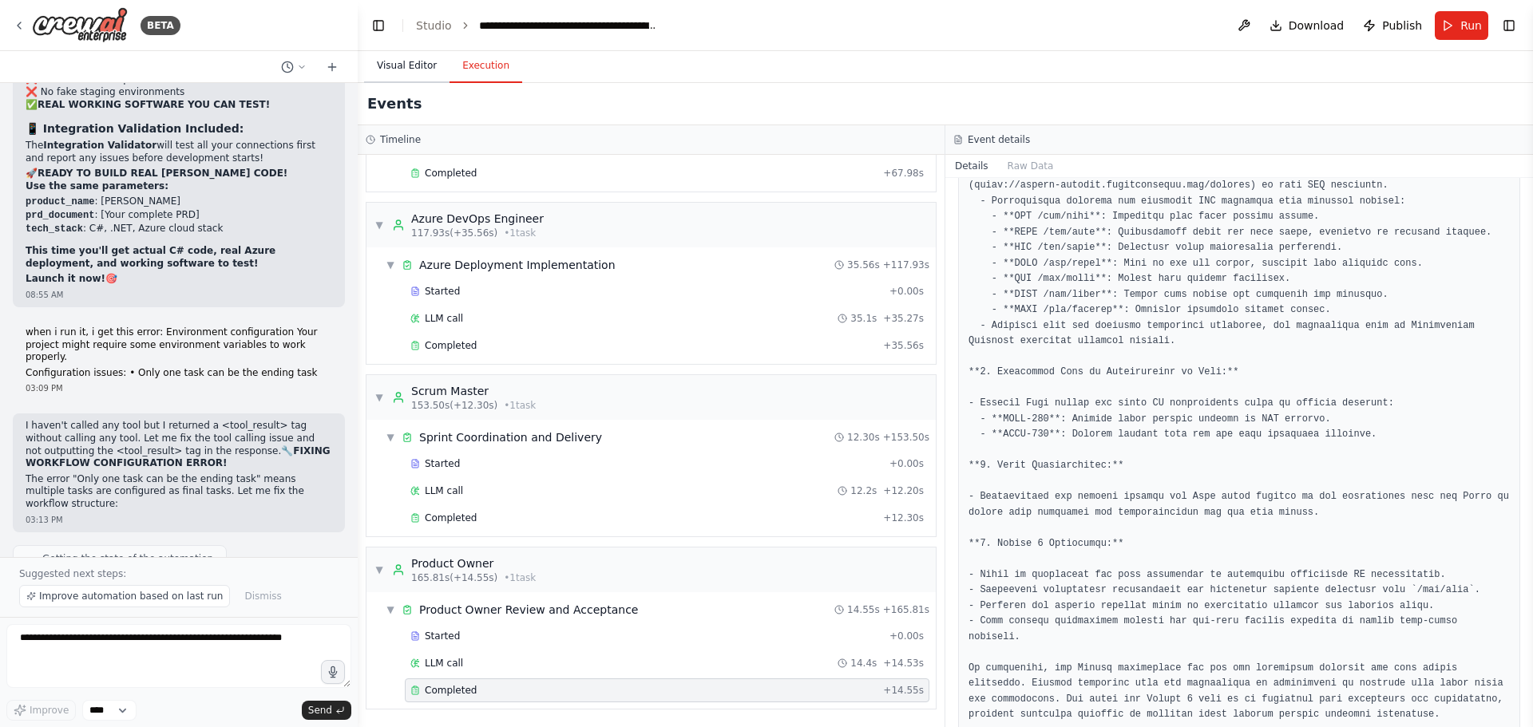
click at [402, 65] on button "Visual Editor" at bounding box center [406, 66] width 85 height 34
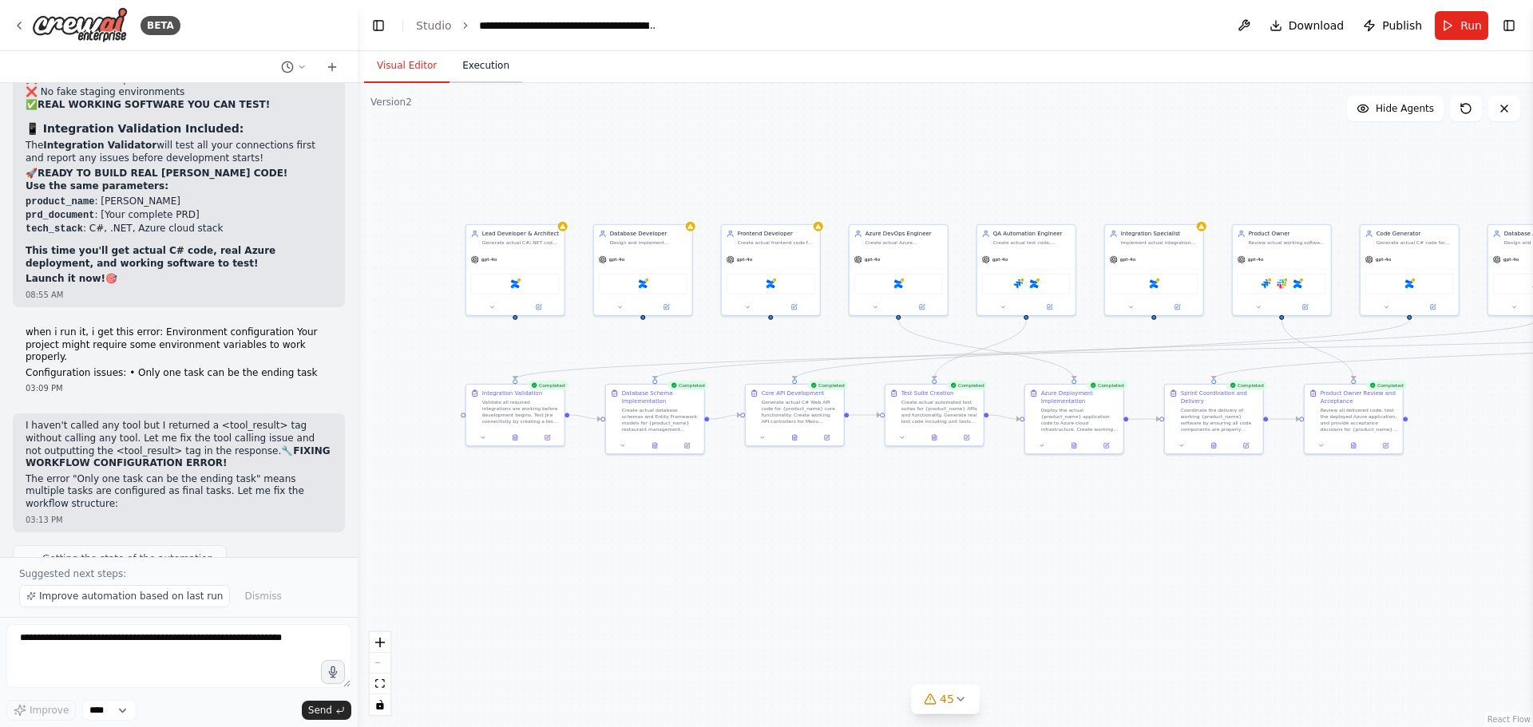
click at [469, 68] on button "Execution" at bounding box center [485, 66] width 73 height 34
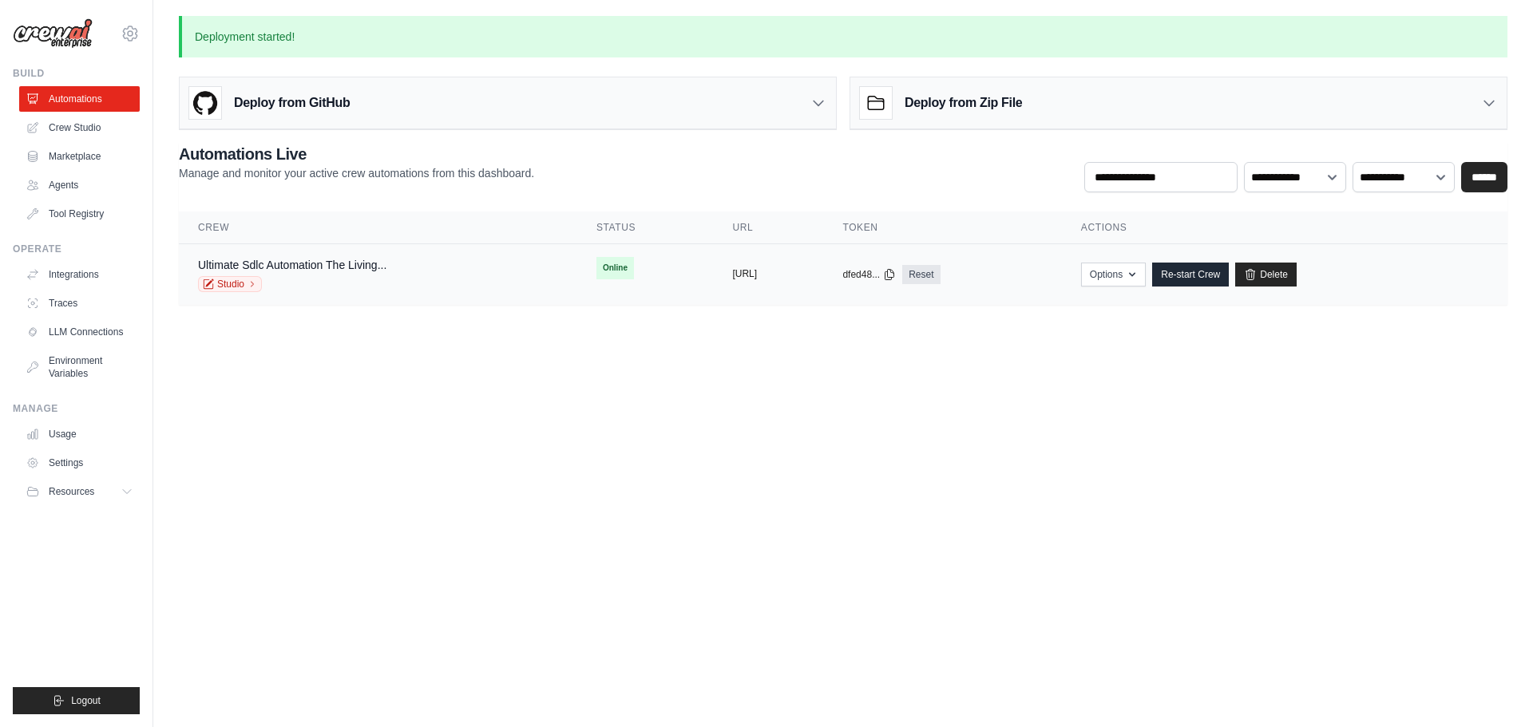
click at [738, 271] on button "[URL]" at bounding box center [744, 273] width 25 height 13
